Goal: Answer question/provide support

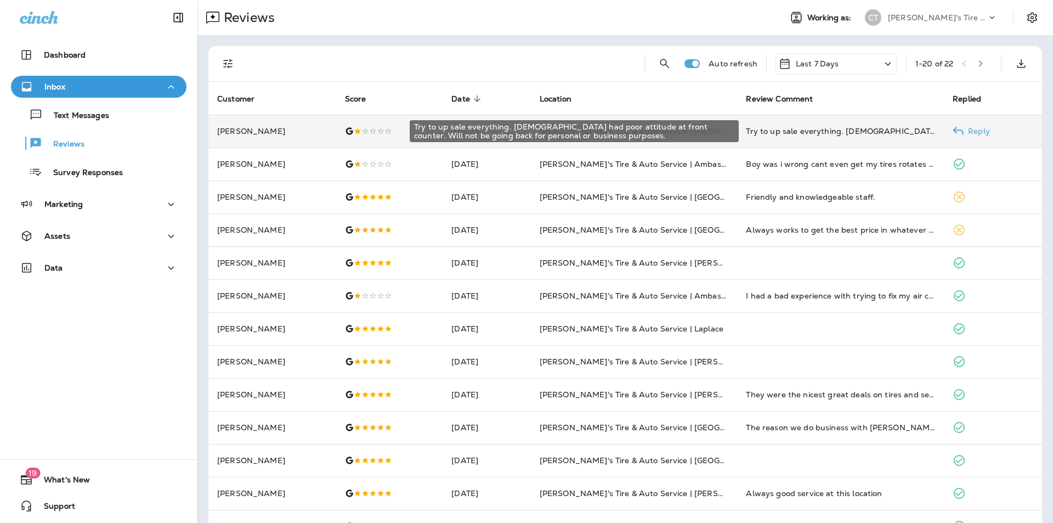
click at [905, 128] on div "Try to up sale everything. [DEMOGRAPHIC_DATA] had poor attitude at front counte…" at bounding box center [840, 131] width 189 height 11
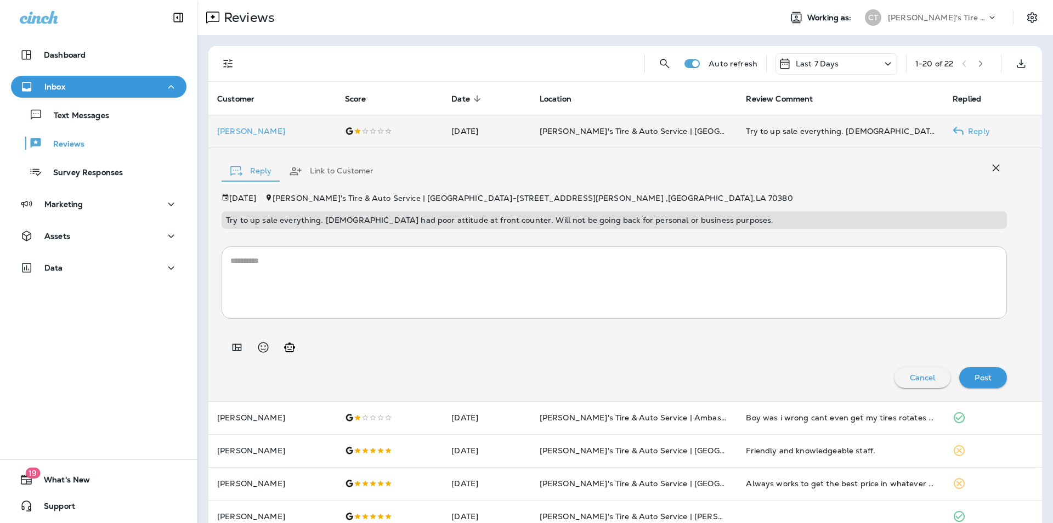
click at [263, 260] on textarea at bounding box center [614, 282] width 768 height 55
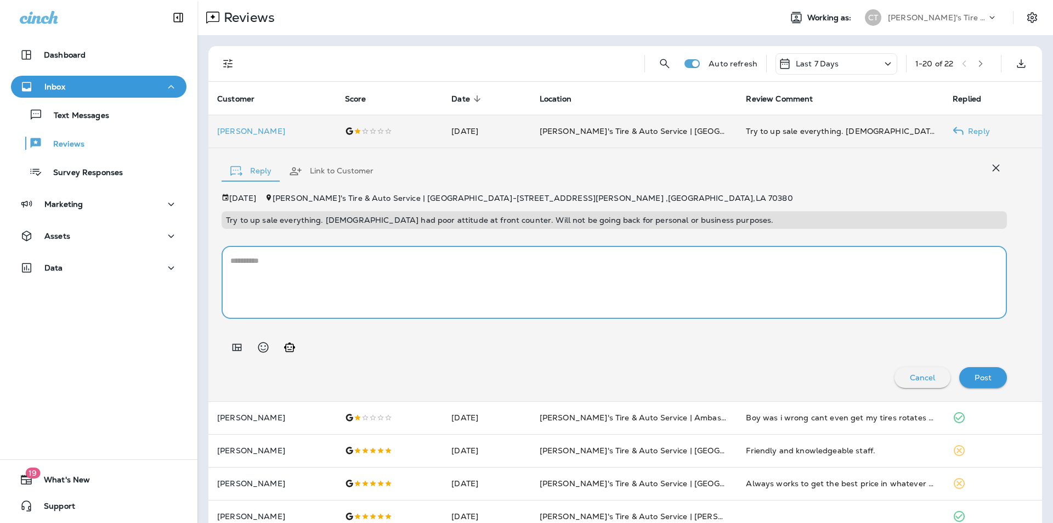
paste textarea "**********"
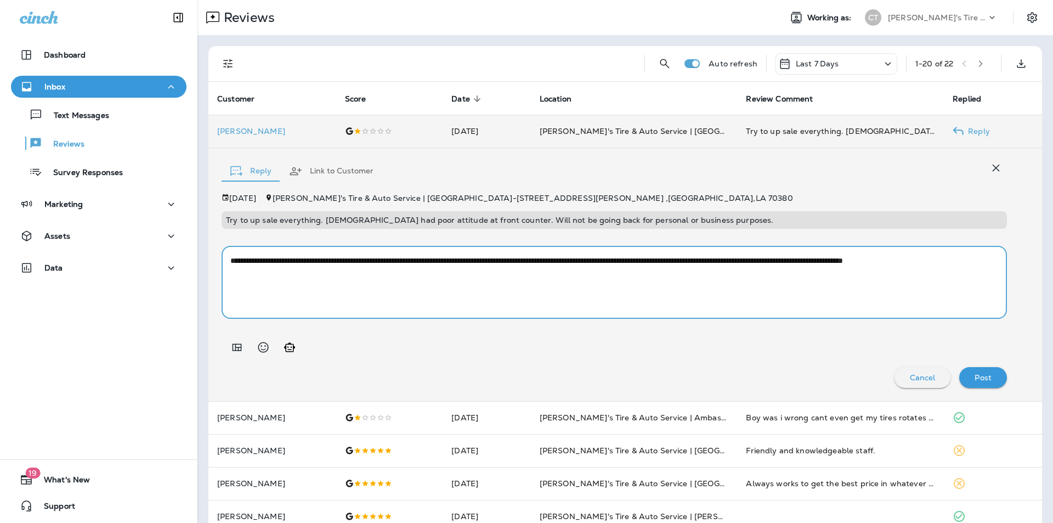
type textarea "**********"
click at [976, 376] on p "Post" at bounding box center [983, 377] width 17 height 9
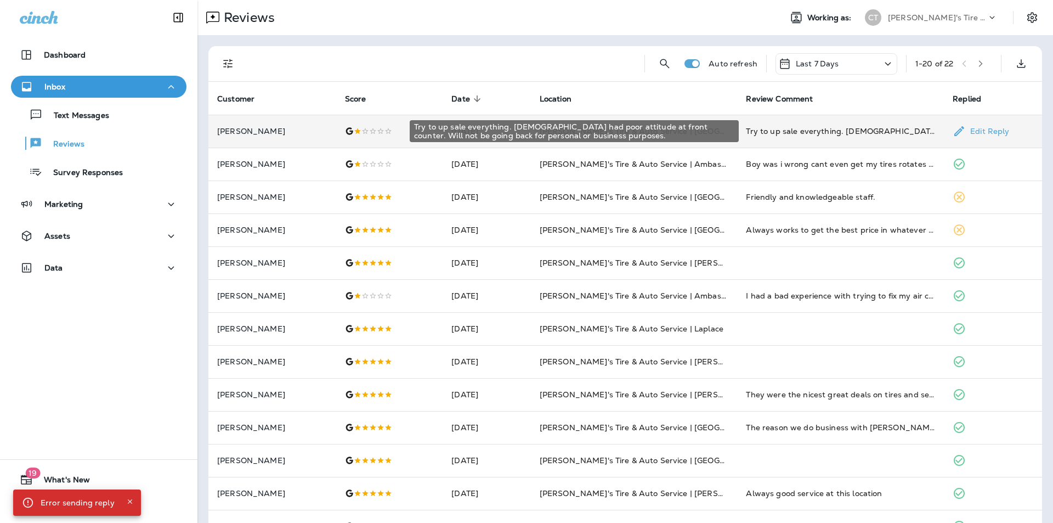
click at [864, 129] on div "Try to up sale everything. [DEMOGRAPHIC_DATA] had poor attitude at front counte…" at bounding box center [840, 131] width 189 height 11
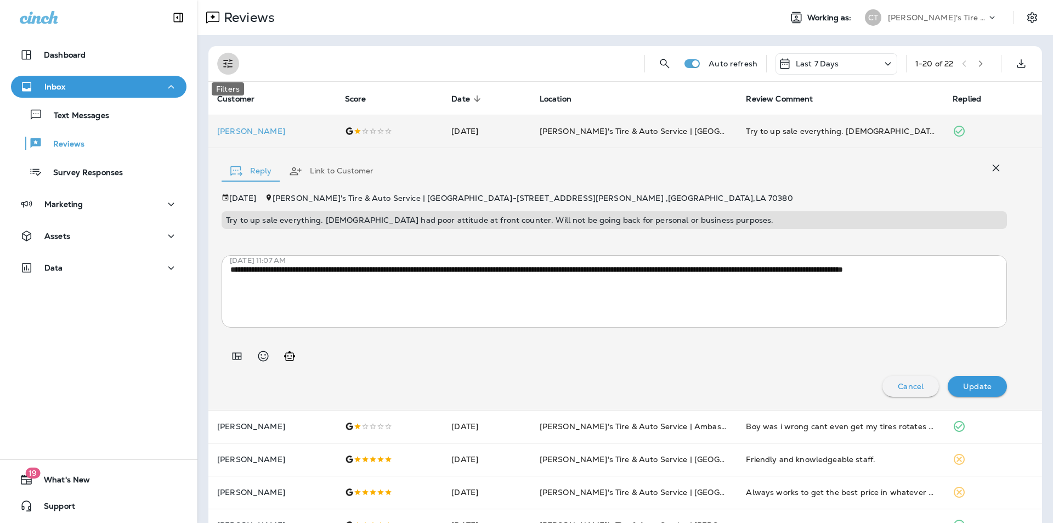
click at [228, 63] on icon "Filters" at bounding box center [228, 63] width 13 height 13
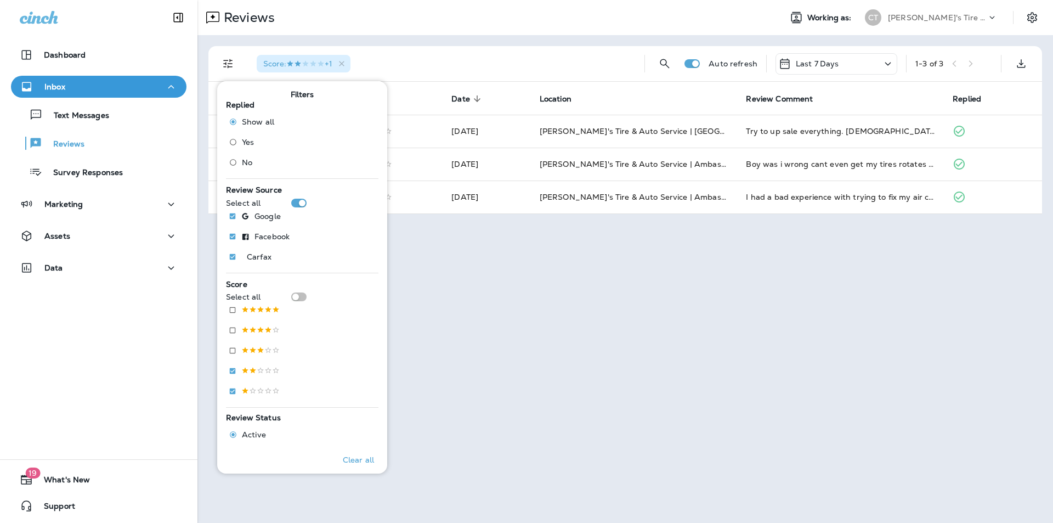
click at [713, 268] on div "Reviews Working as: CT [PERSON_NAME]'s Tire & Auto Score : +1 Auto refresh Last…" at bounding box center [625, 261] width 856 height 523
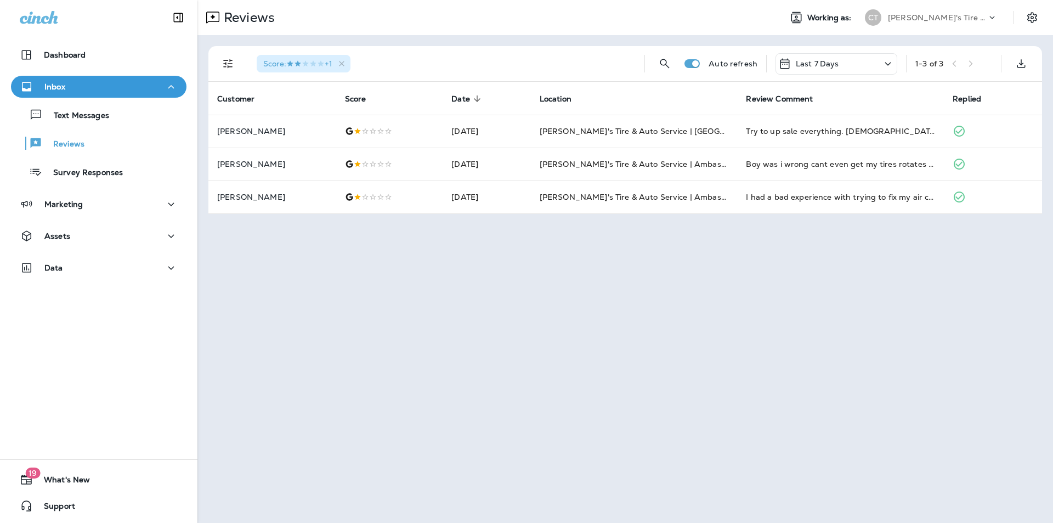
click at [889, 66] on icon at bounding box center [887, 64] width 13 height 14
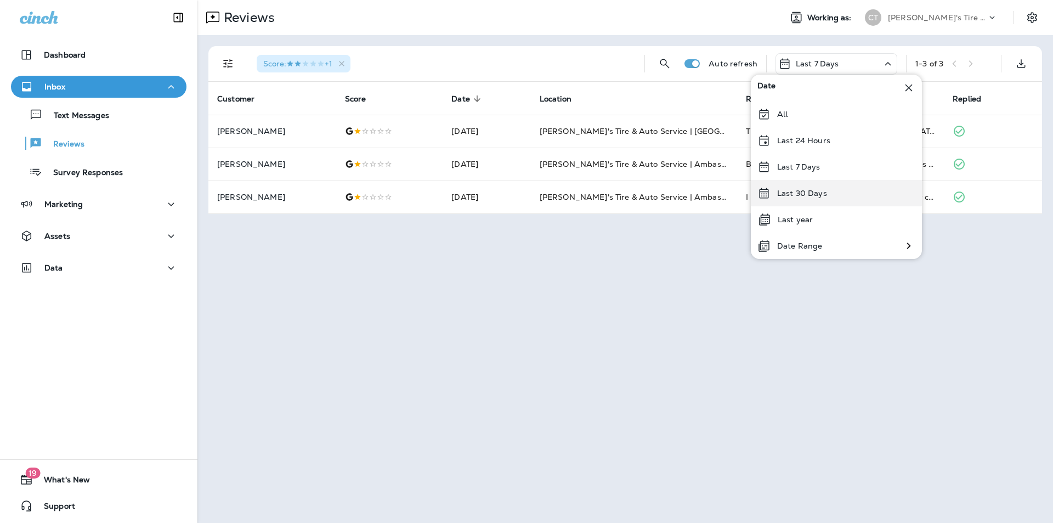
click at [805, 189] on p "Last 30 Days" at bounding box center [802, 193] width 50 height 9
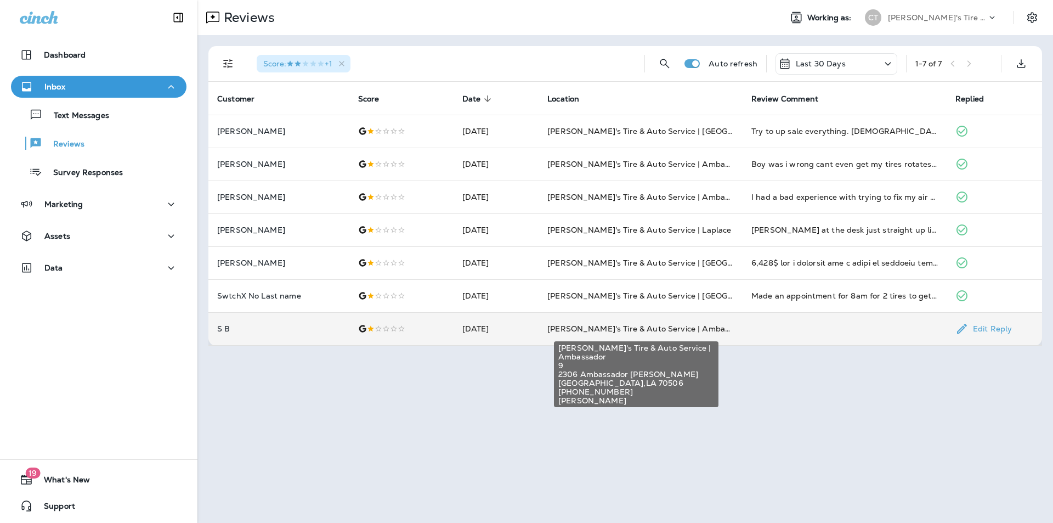
click at [664, 325] on span "[PERSON_NAME]'s Tire & Auto Service | Ambassador" at bounding box center [648, 329] width 203 height 10
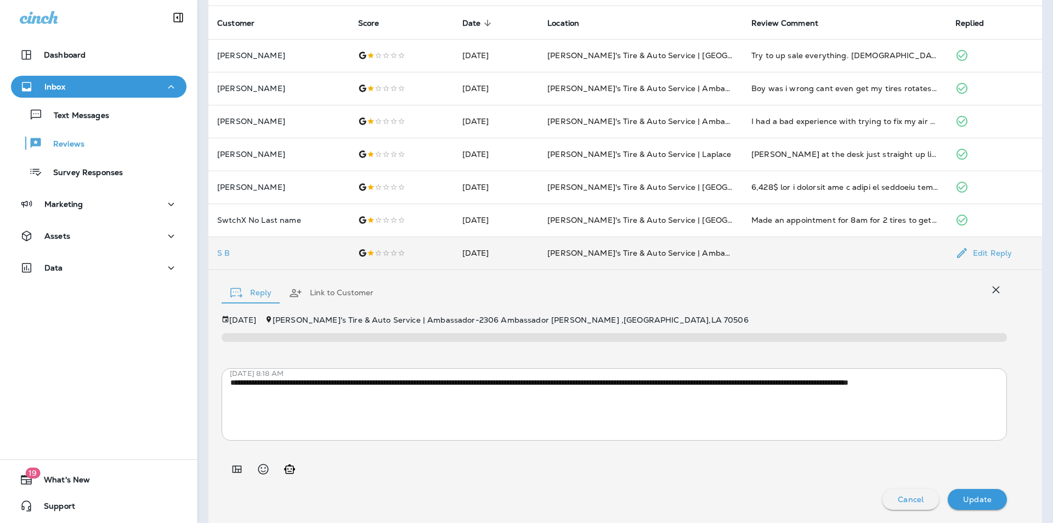
scroll to position [21, 0]
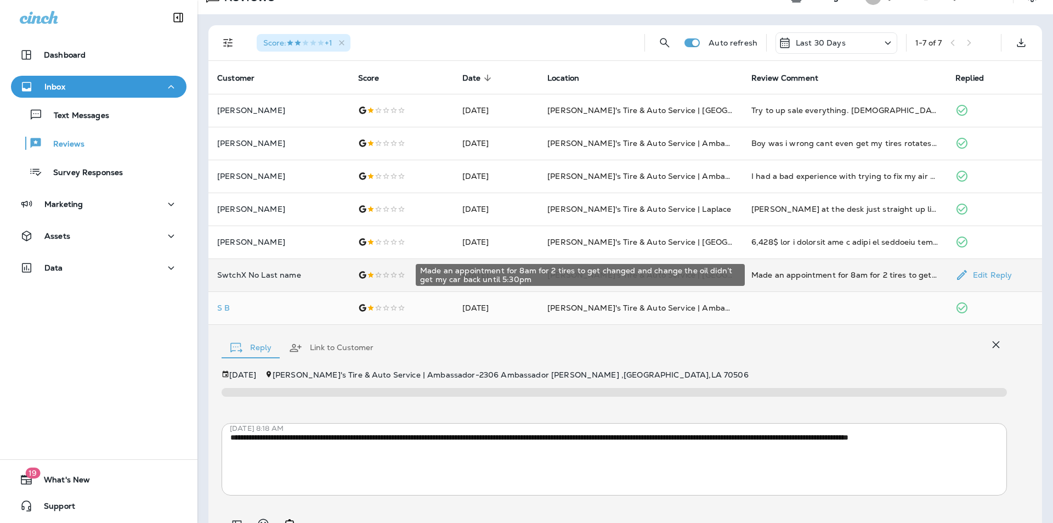
click at [812, 273] on div "Made an appointment for 8am for 2 tires to get changed and change the oil didn’…" at bounding box center [844, 274] width 186 height 11
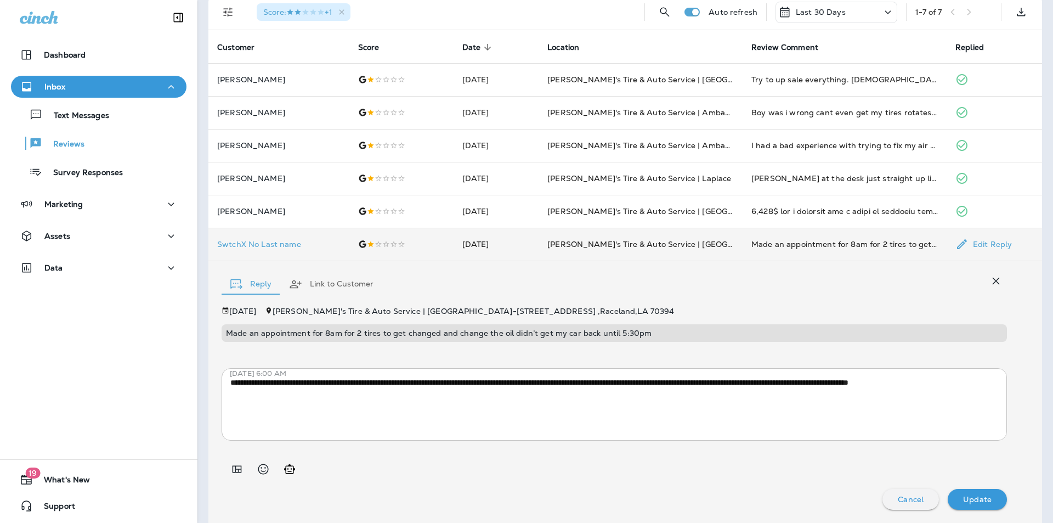
scroll to position [0, 0]
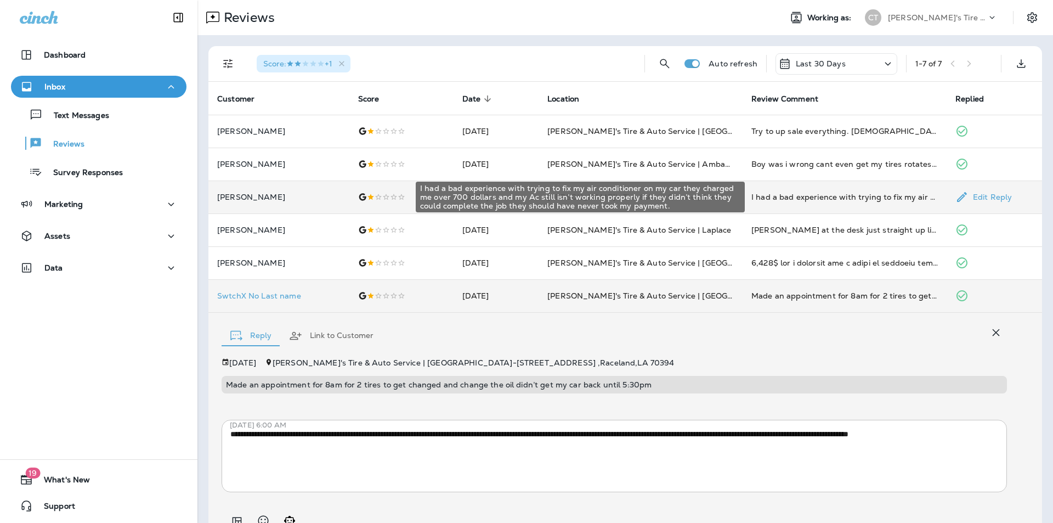
click at [780, 197] on div "I had a bad experience with trying to fix my air conditioner on my car they cha…" at bounding box center [844, 196] width 186 height 11
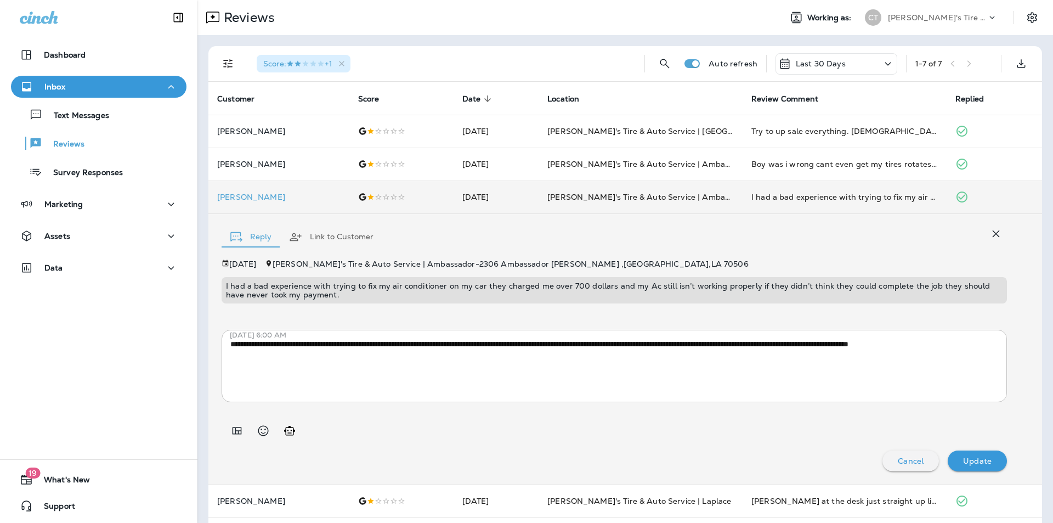
click at [993, 233] on icon "button" at bounding box center [996, 233] width 7 height 7
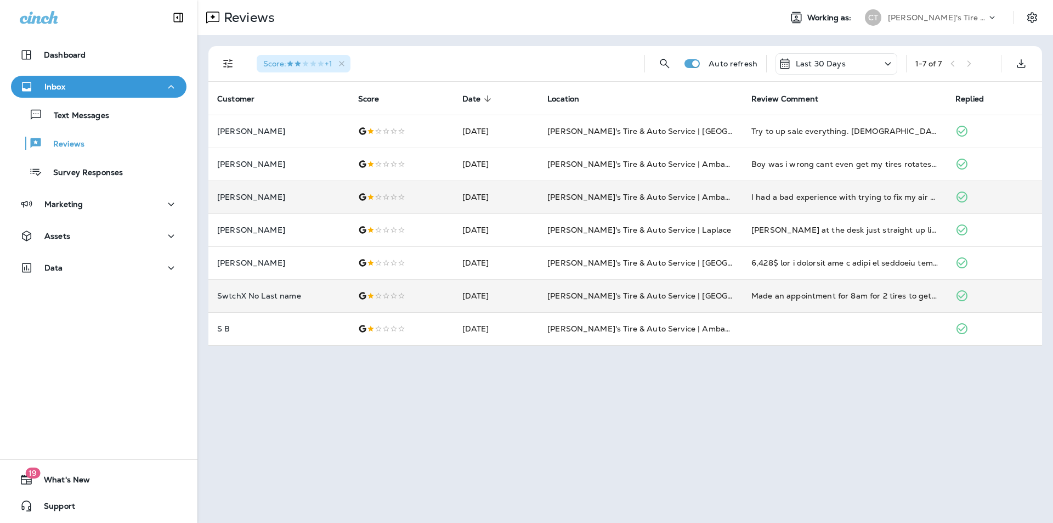
click at [888, 66] on icon at bounding box center [887, 64] width 13 height 14
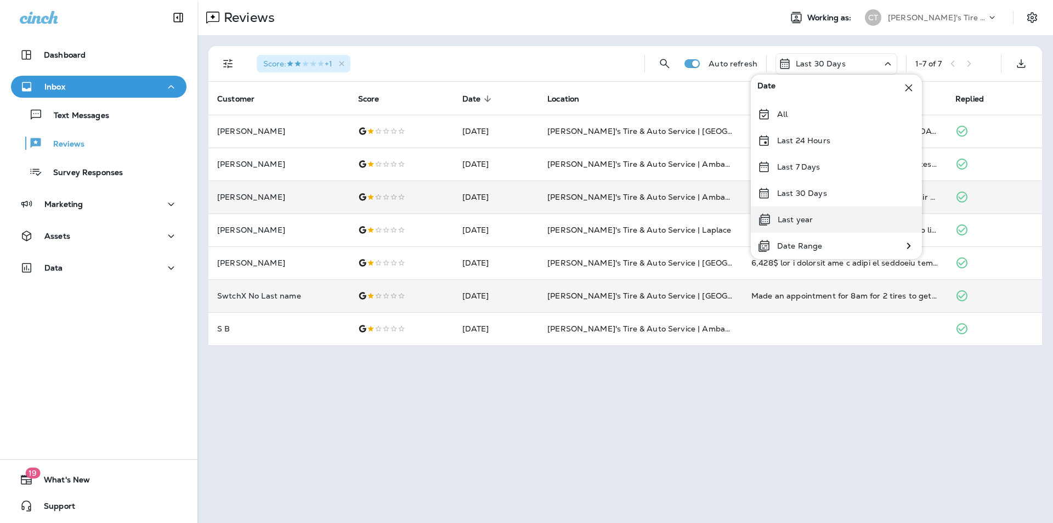
click at [815, 216] on div "Last year" at bounding box center [836, 219] width 171 height 26
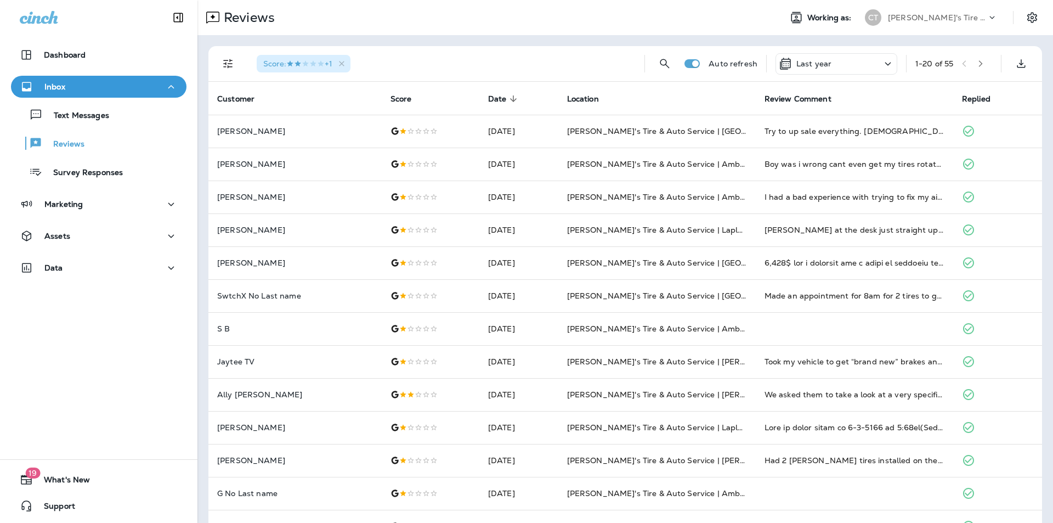
scroll to position [262, 0]
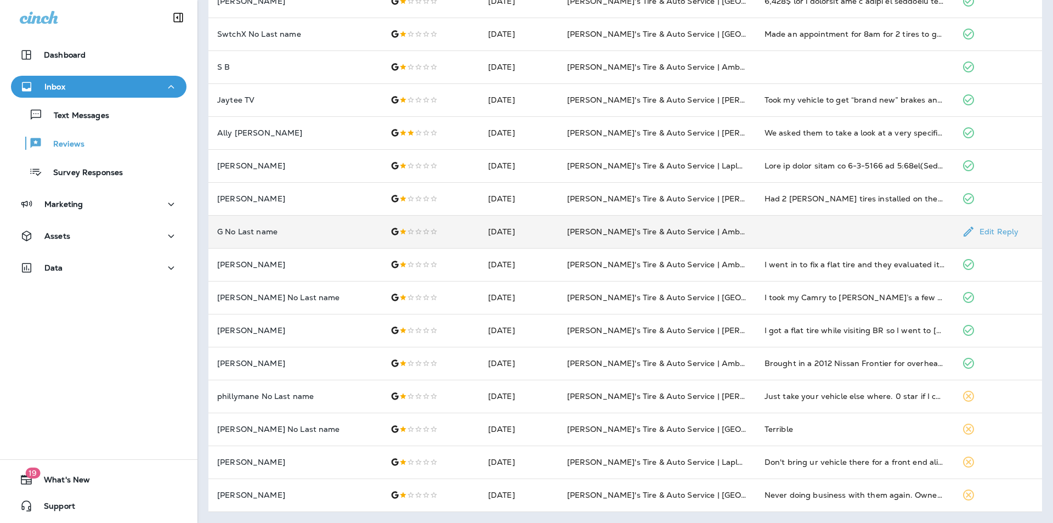
click at [816, 233] on td at bounding box center [854, 231] width 197 height 33
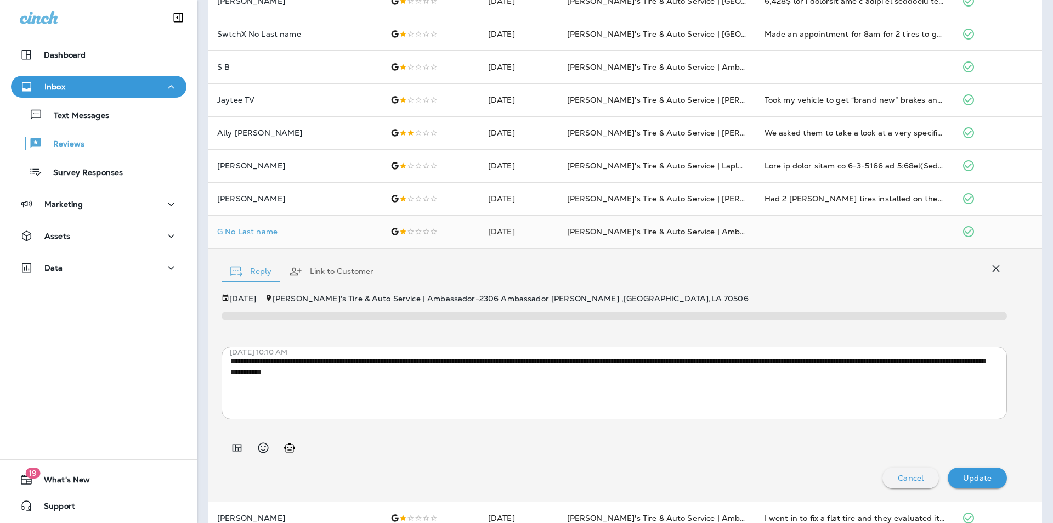
click at [993, 267] on icon "button" at bounding box center [996, 268] width 7 height 7
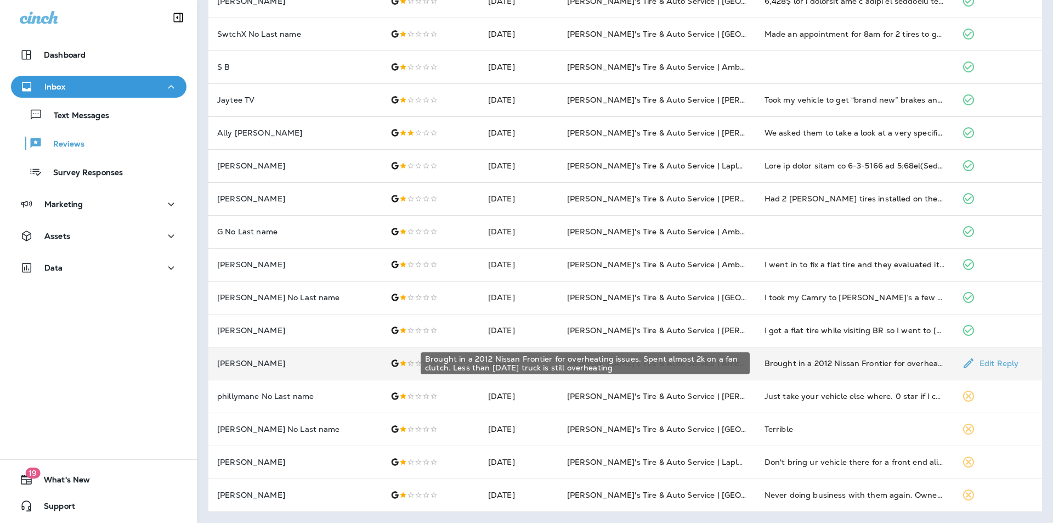
click at [833, 362] on div "Brought in a 2012 Nissan Frontier for overheating issues. Spent almost 2k on a …" at bounding box center [855, 363] width 180 height 11
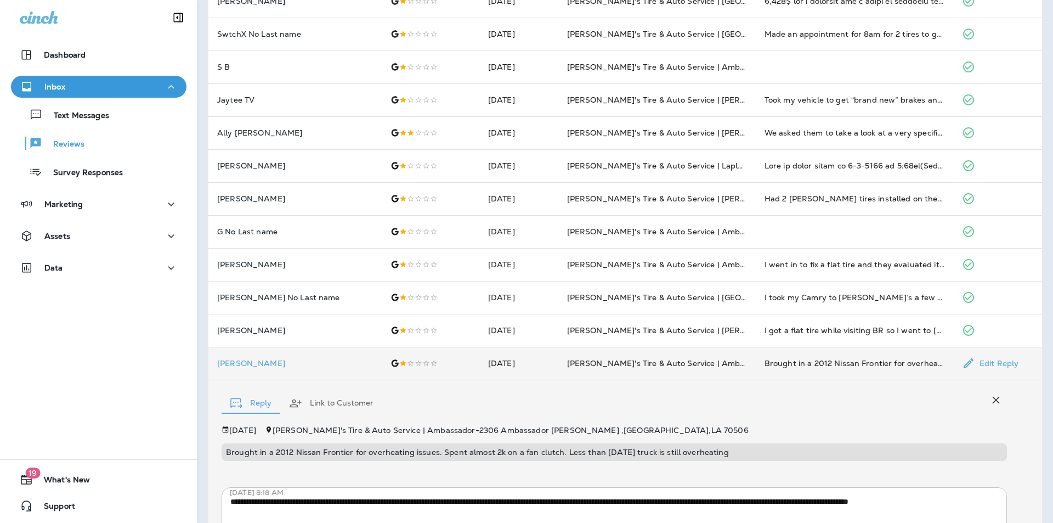
scroll to position [381, 0]
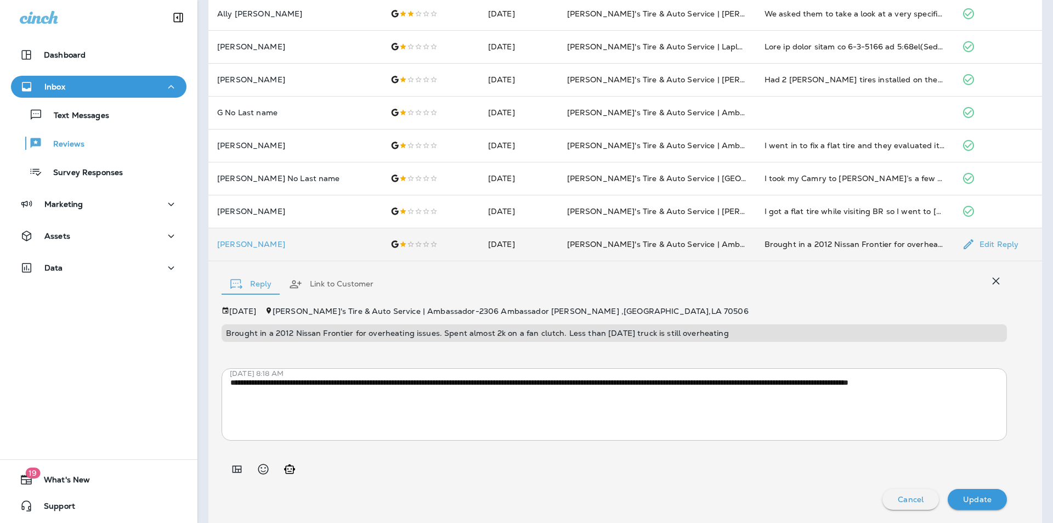
click at [990, 277] on icon "button" at bounding box center [996, 280] width 13 height 13
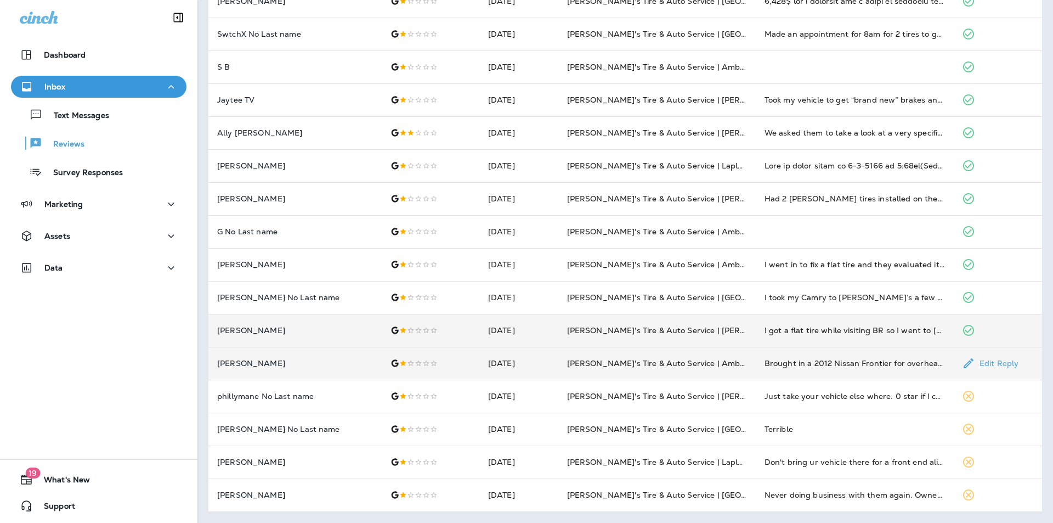
scroll to position [262, 0]
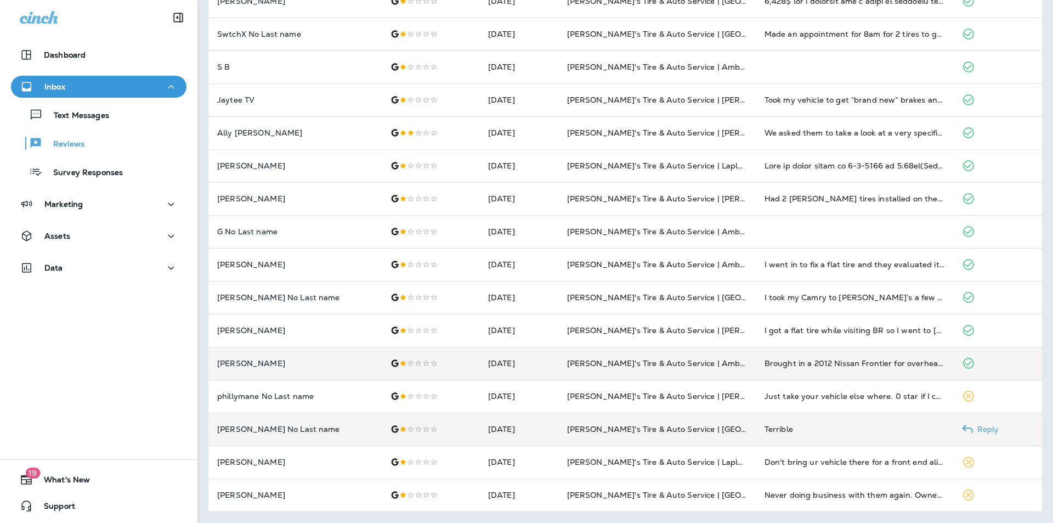
click at [788, 422] on td "Terrible" at bounding box center [854, 428] width 197 height 33
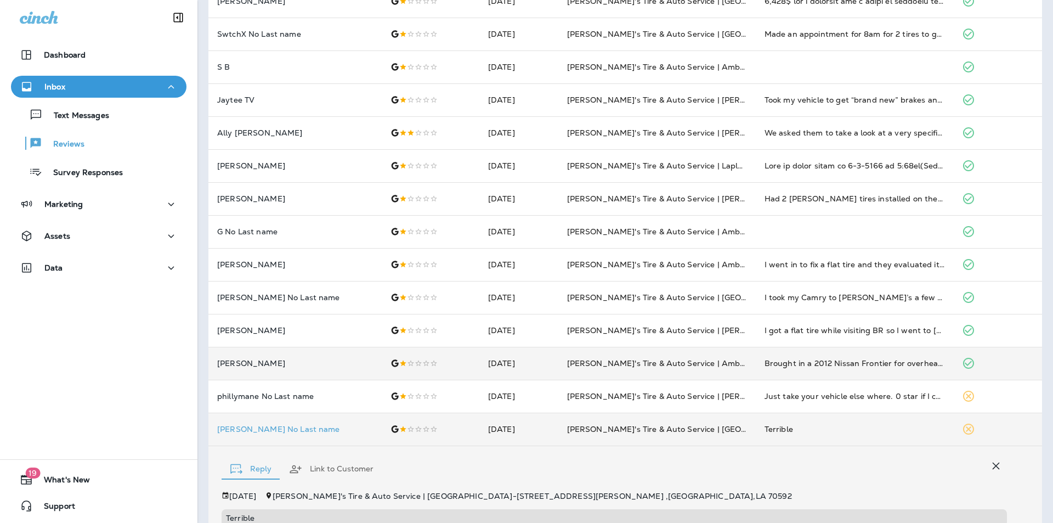
scroll to position [438, 0]
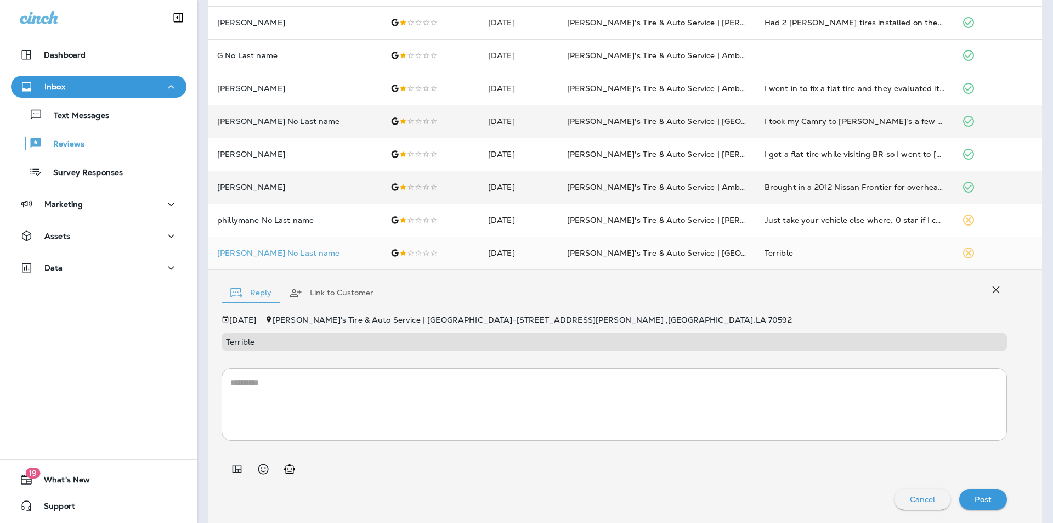
click at [992, 291] on icon "button" at bounding box center [996, 289] width 13 height 13
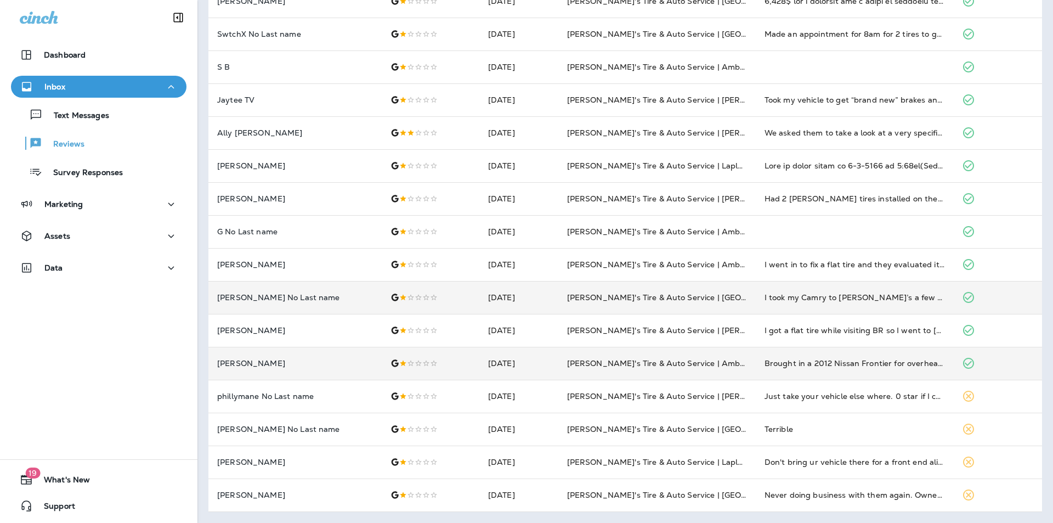
scroll to position [262, 0]
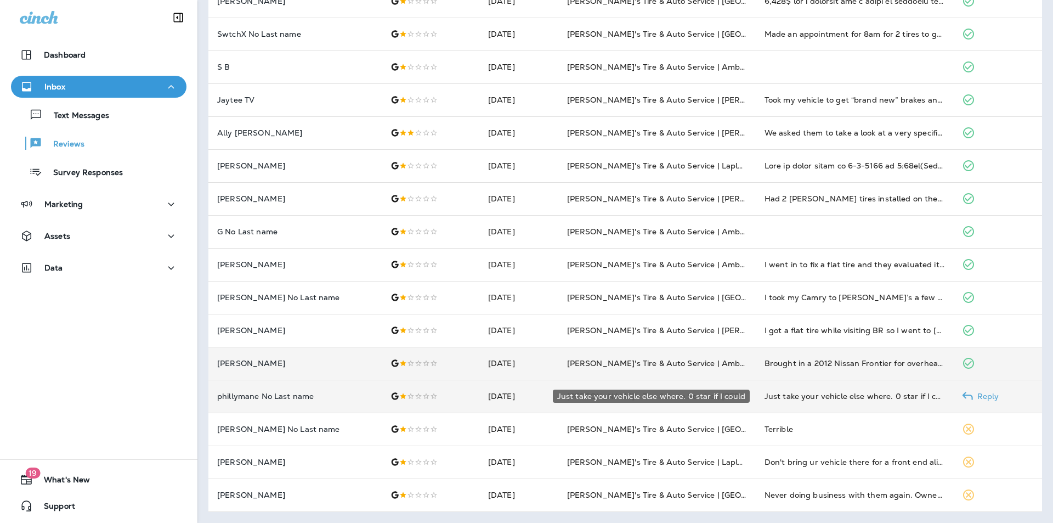
click at [830, 393] on div "Just take your vehicle else where. 0 star if I could" at bounding box center [855, 396] width 180 height 11
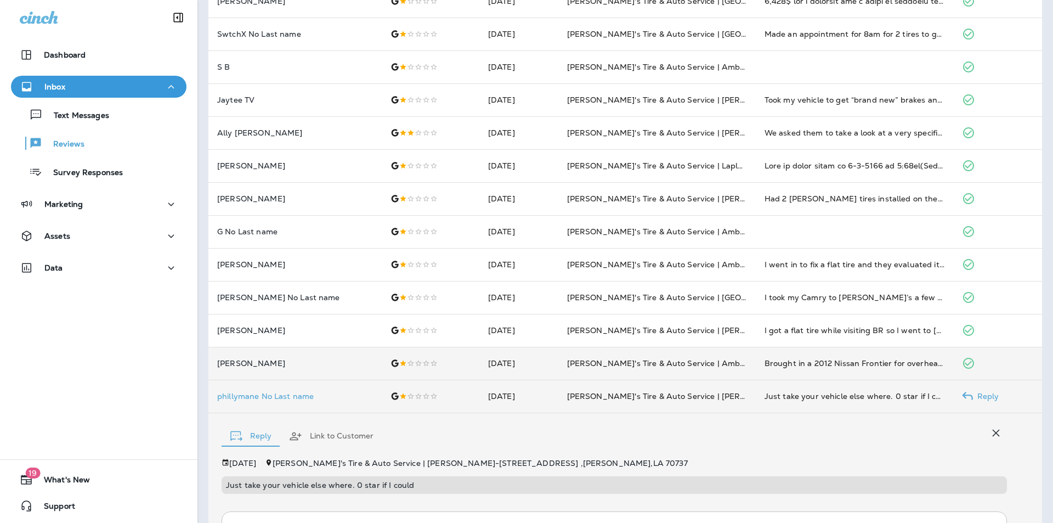
scroll to position [405, 0]
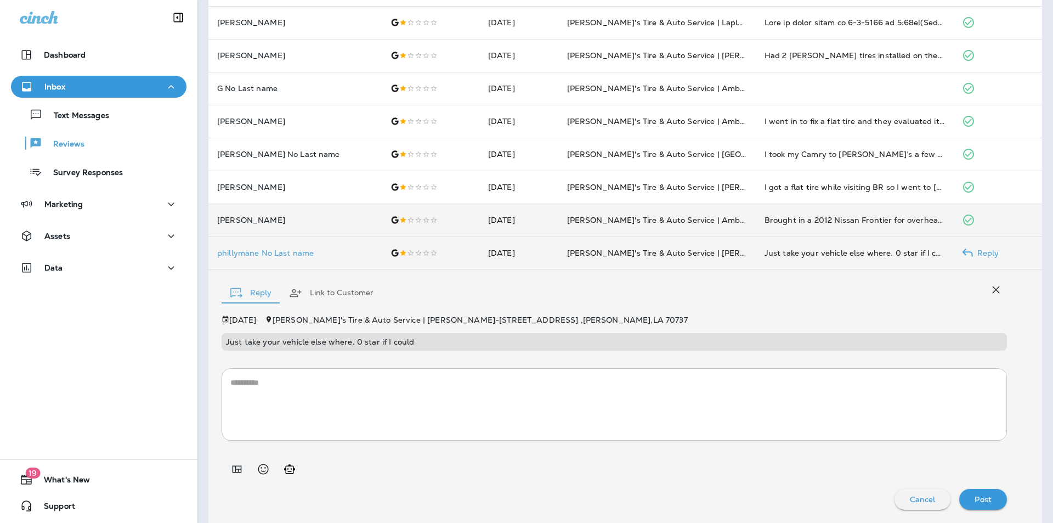
click at [991, 291] on icon "button" at bounding box center [996, 289] width 13 height 13
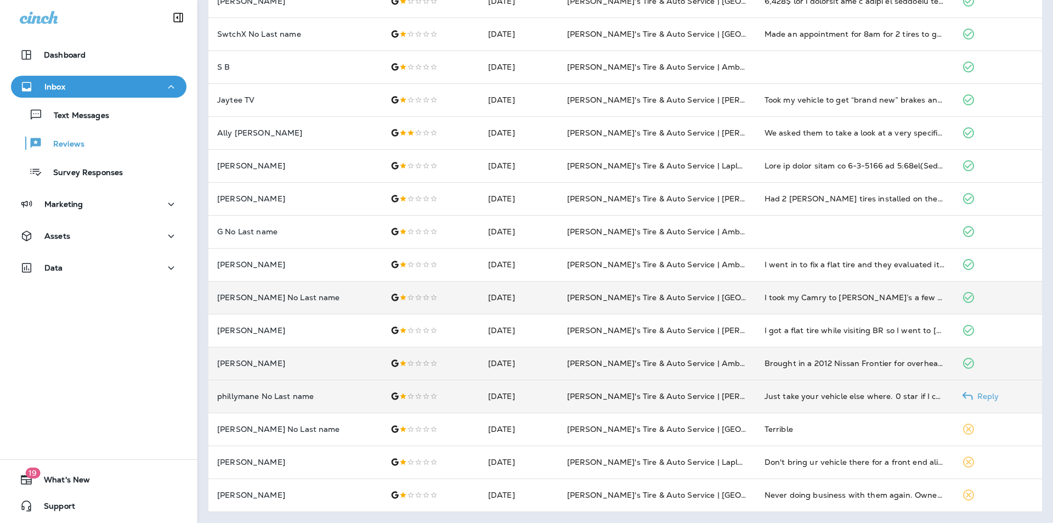
scroll to position [262, 0]
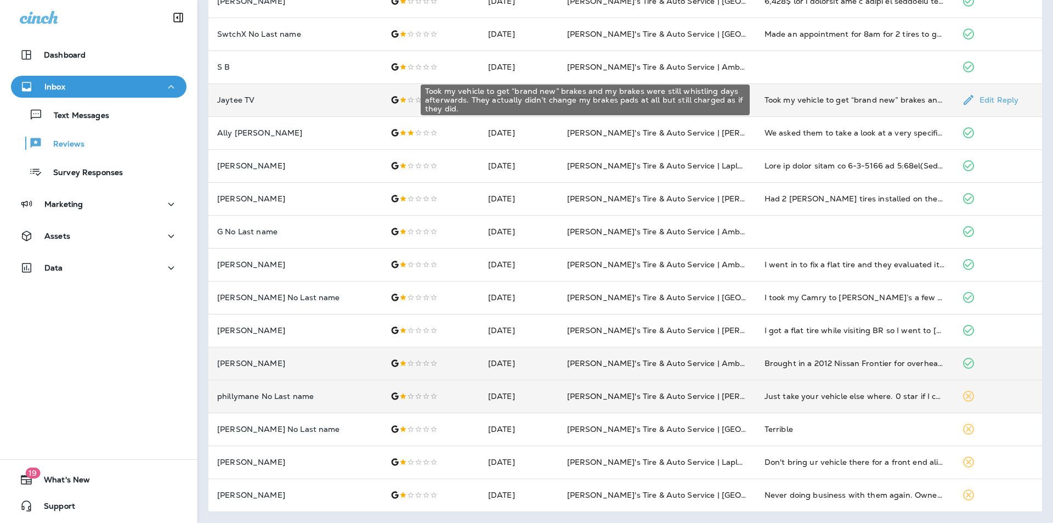
click at [806, 102] on div "Took my vehicle to get “brand new” brakes and my brakes were still whistling da…" at bounding box center [855, 99] width 180 height 11
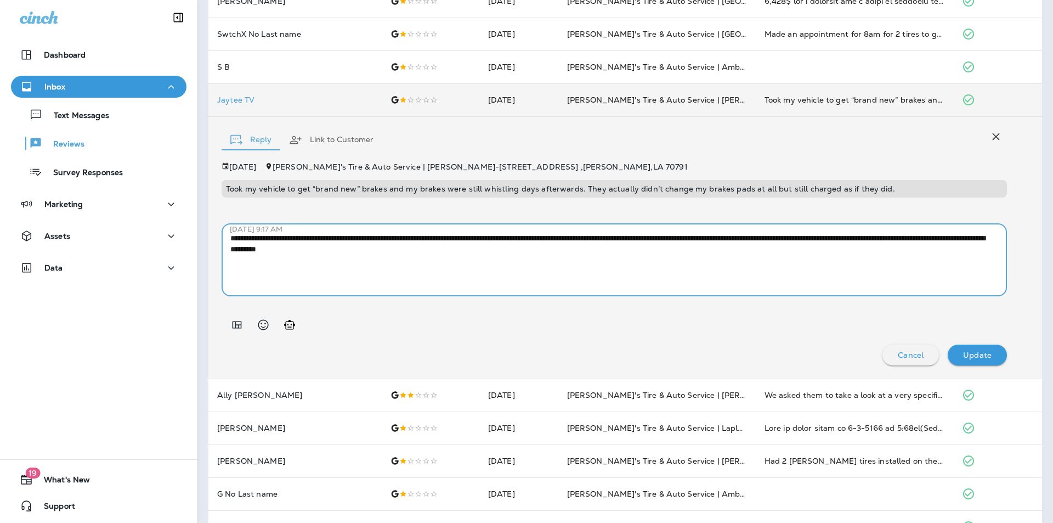
drag, startPoint x: 231, startPoint y: 238, endPoint x: 559, endPoint y: 250, distance: 328.2
click at [559, 250] on textarea "**********" at bounding box center [610, 260] width 760 height 55
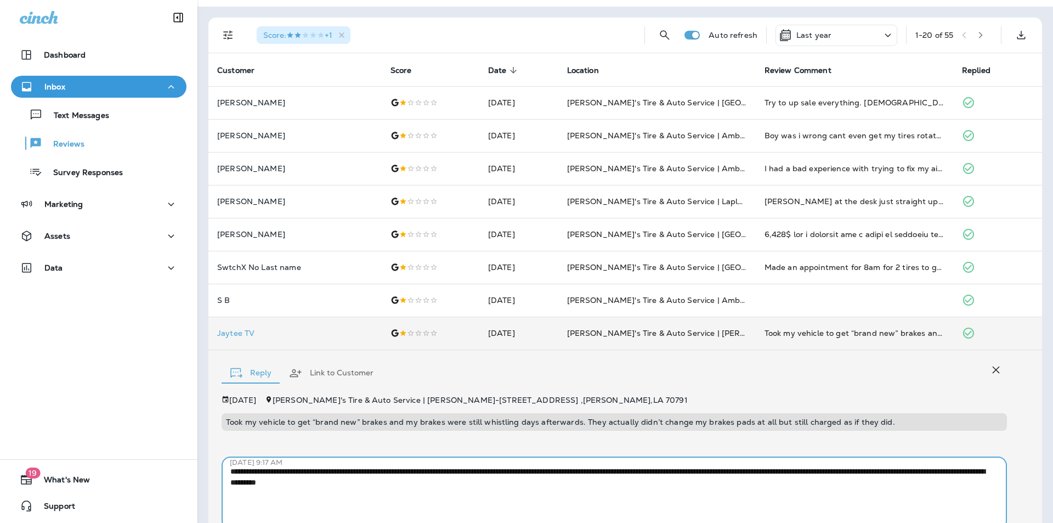
scroll to position [0, 0]
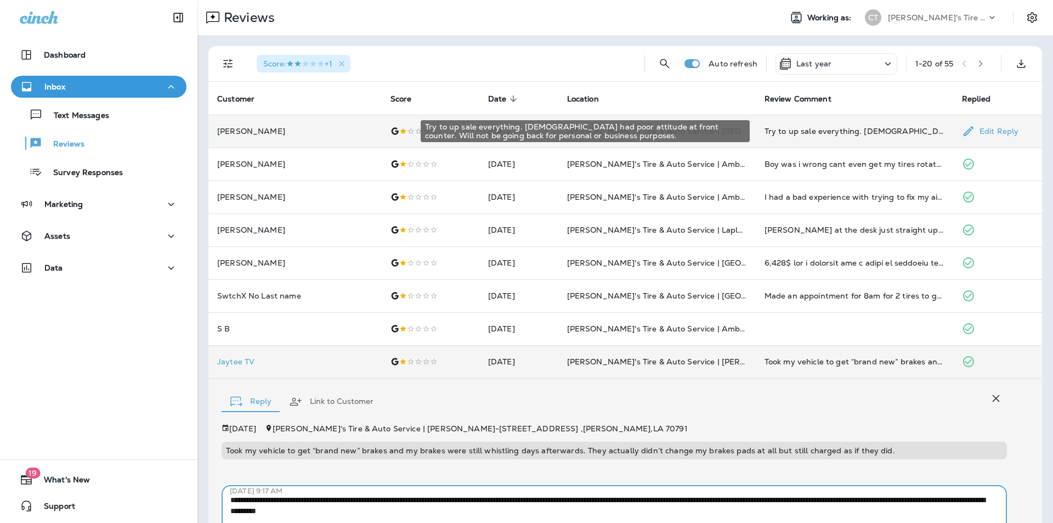
click at [800, 128] on div "Try to up sale everything. [DEMOGRAPHIC_DATA] had poor attitude at front counte…" at bounding box center [855, 131] width 180 height 11
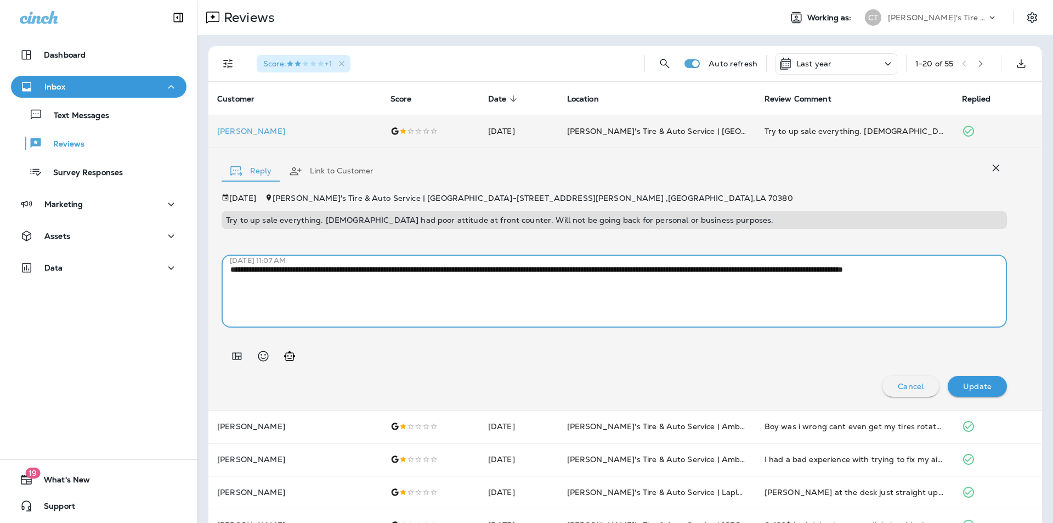
drag, startPoint x: 330, startPoint y: 281, endPoint x: 228, endPoint y: 271, distance: 103.0
click at [227, 270] on div "**********" at bounding box center [614, 291] width 785 height 72
paste textarea "**********"
drag, startPoint x: 919, startPoint y: 270, endPoint x: 930, endPoint y: 305, distance: 36.1
click at [920, 270] on textarea "**********" at bounding box center [610, 291] width 760 height 55
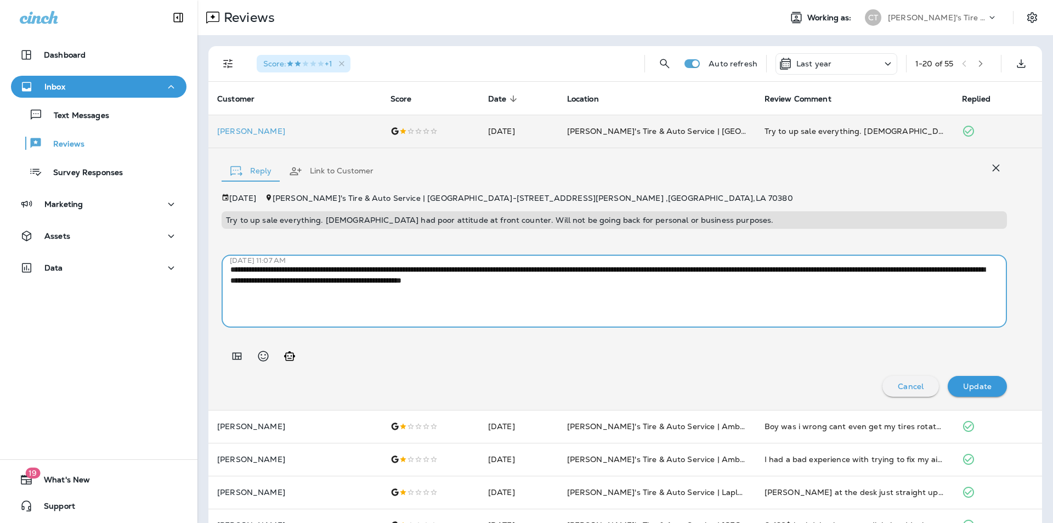
click at [247, 281] on textarea "**********" at bounding box center [610, 291] width 760 height 55
type textarea "**********"
click at [976, 385] on p "Update" at bounding box center [977, 386] width 29 height 9
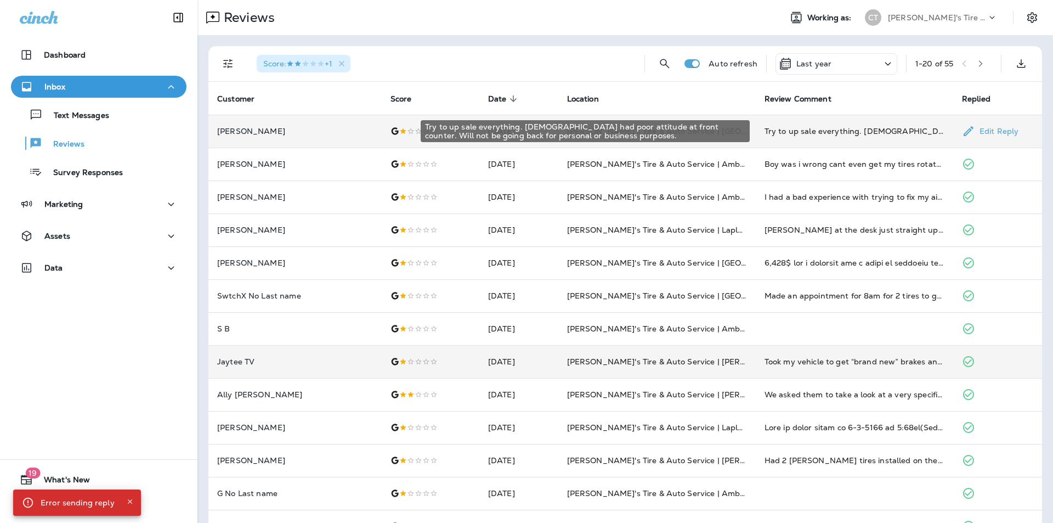
click at [824, 132] on div "Try to up sale everything. [DEMOGRAPHIC_DATA] had poor attitude at front counte…" at bounding box center [855, 131] width 180 height 11
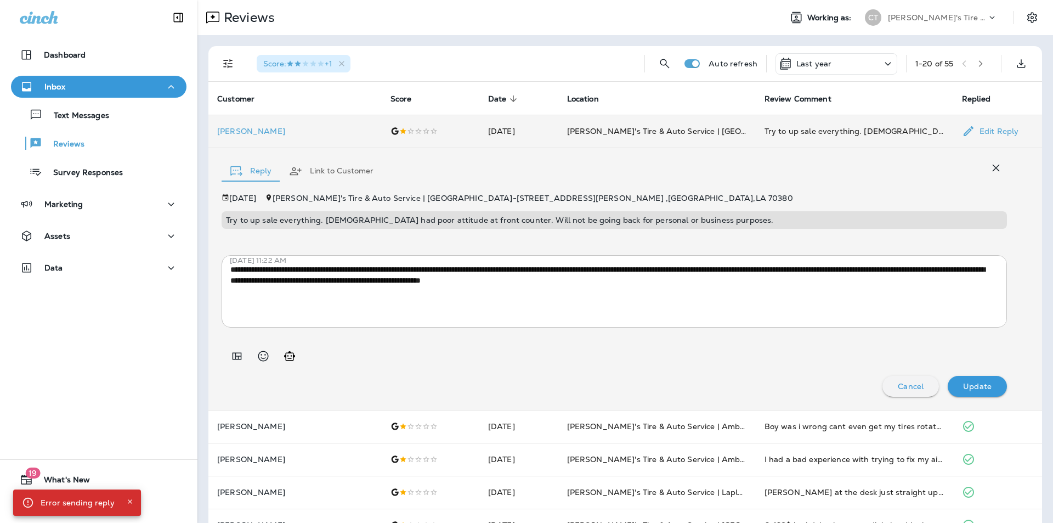
click at [731, 349] on div at bounding box center [614, 351] width 785 height 31
